Goal: Information Seeking & Learning: Learn about a topic

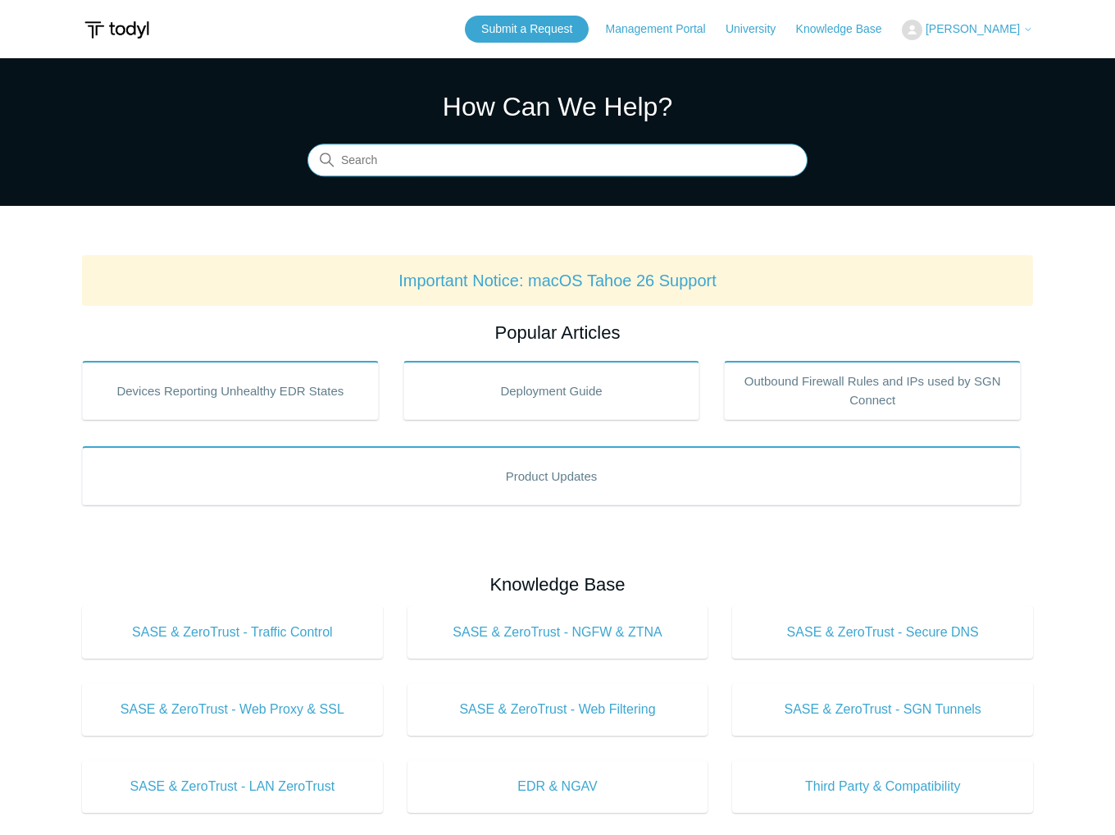
click at [616, 158] on input "Search" at bounding box center [557, 160] width 500 height 33
click at [530, 145] on input "ingets" at bounding box center [557, 160] width 500 height 33
type input "ingest notification"
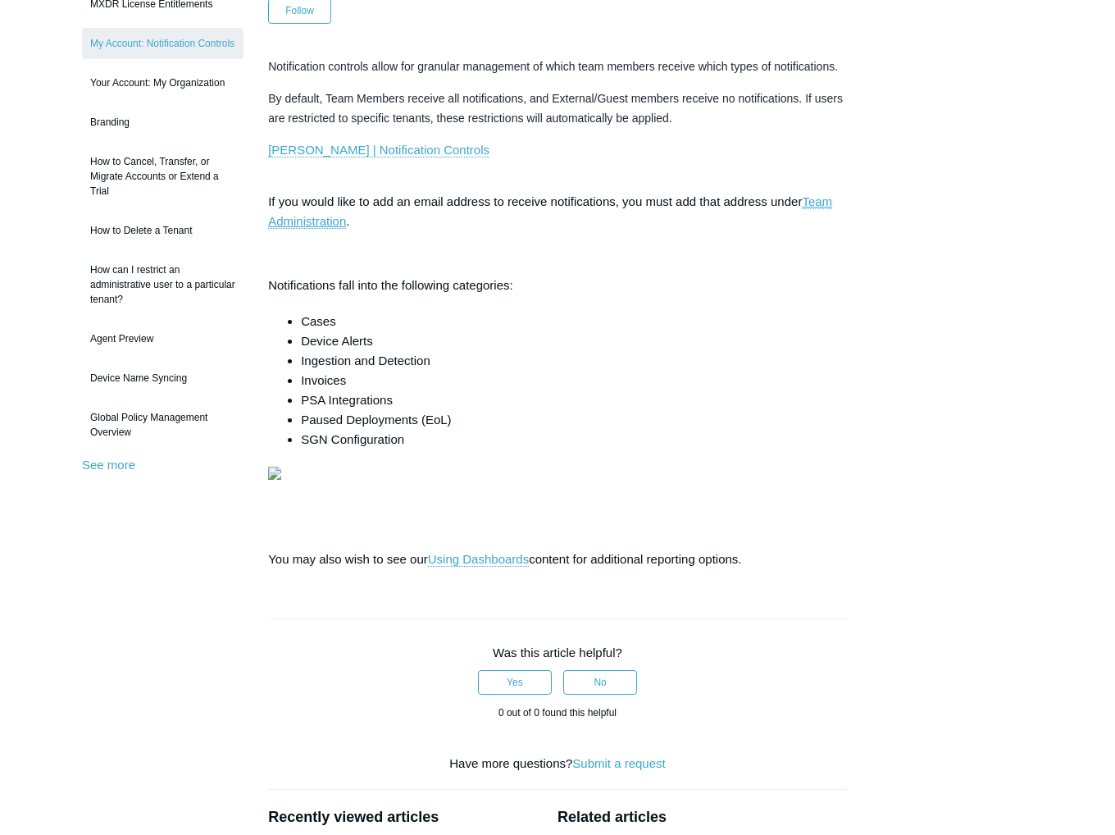
scroll to position [69, 0]
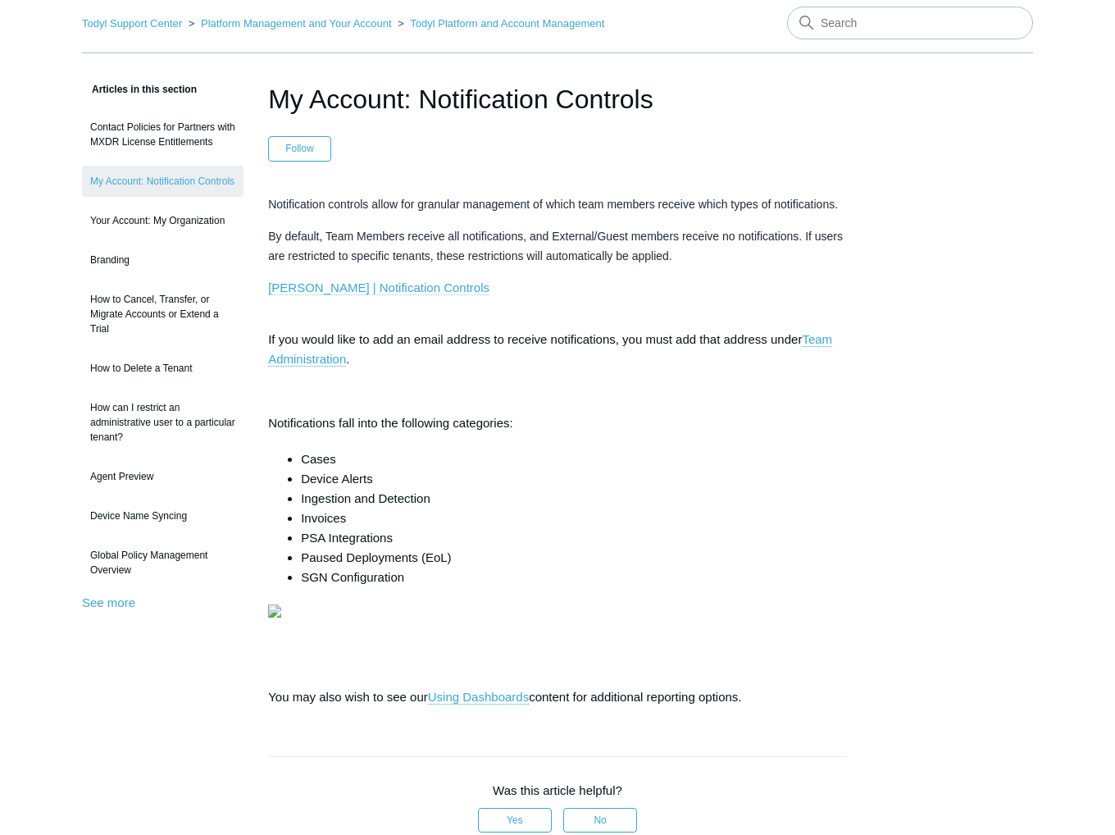
click at [337, 287] on link "[PERSON_NAME] | Notification Controls" at bounding box center [378, 287] width 221 height 15
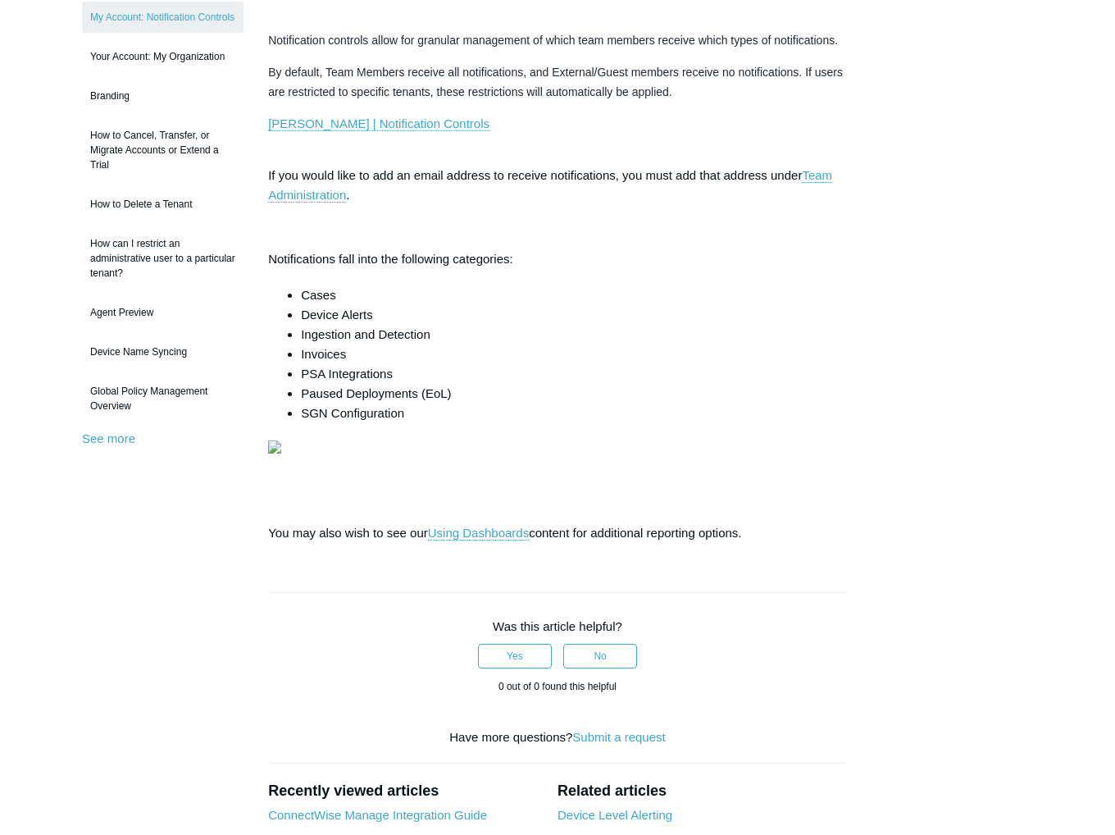
scroll to position [0, 0]
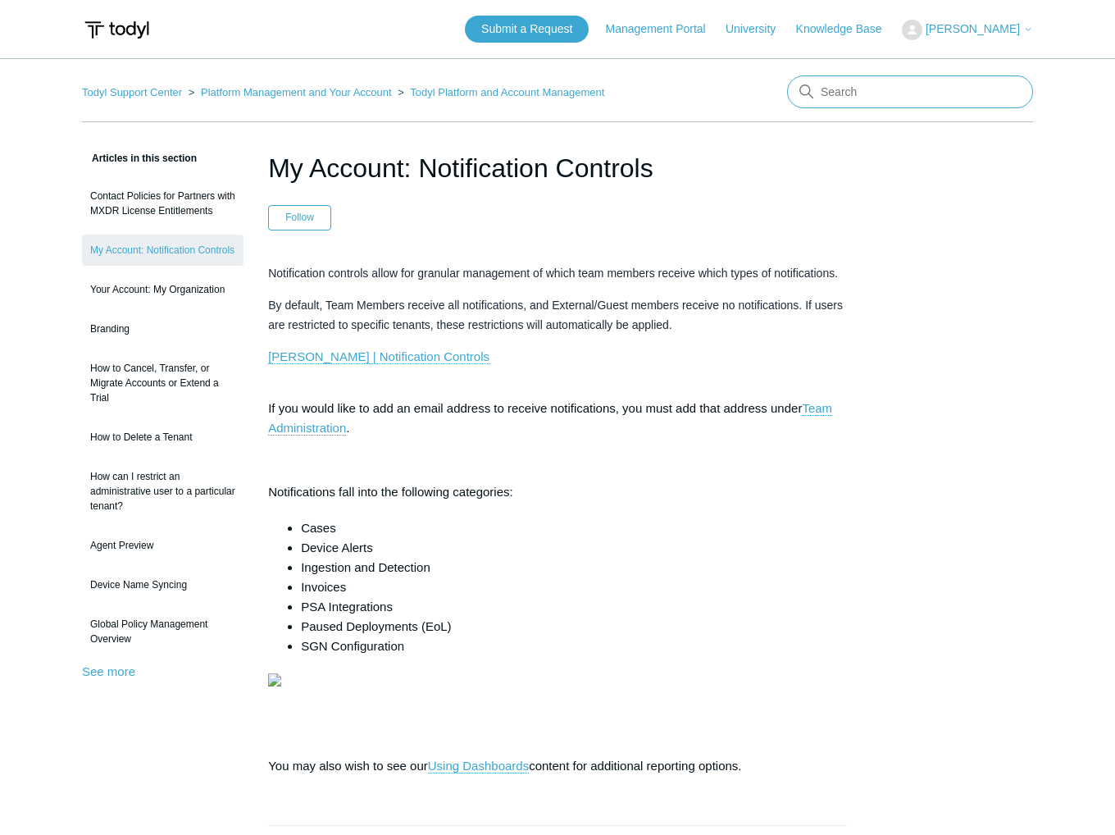
click at [918, 99] on input "Search" at bounding box center [910, 91] width 246 height 33
type input "team policy"
